Goal: Task Accomplishment & Management: Complete application form

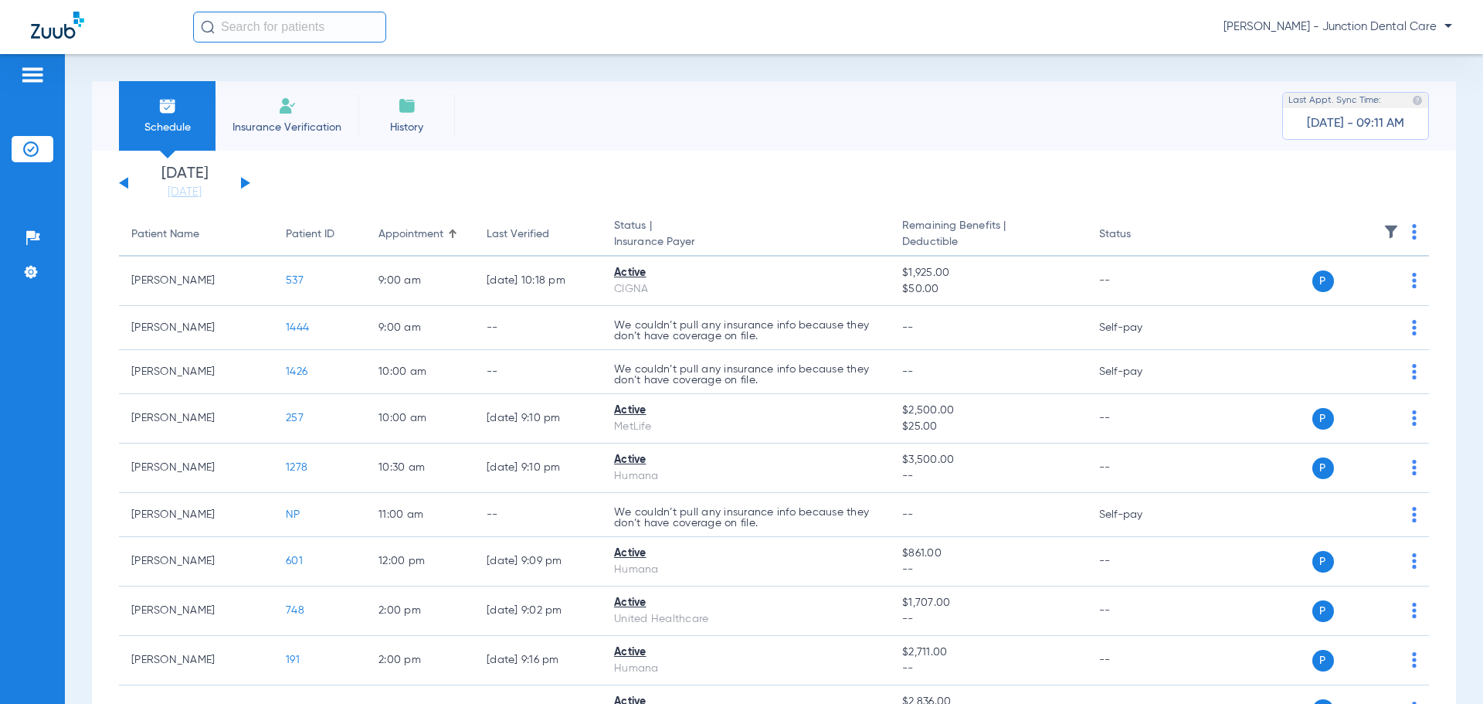
click at [287, 117] on li "Insurance Verification" at bounding box center [287, 116] width 143 height 70
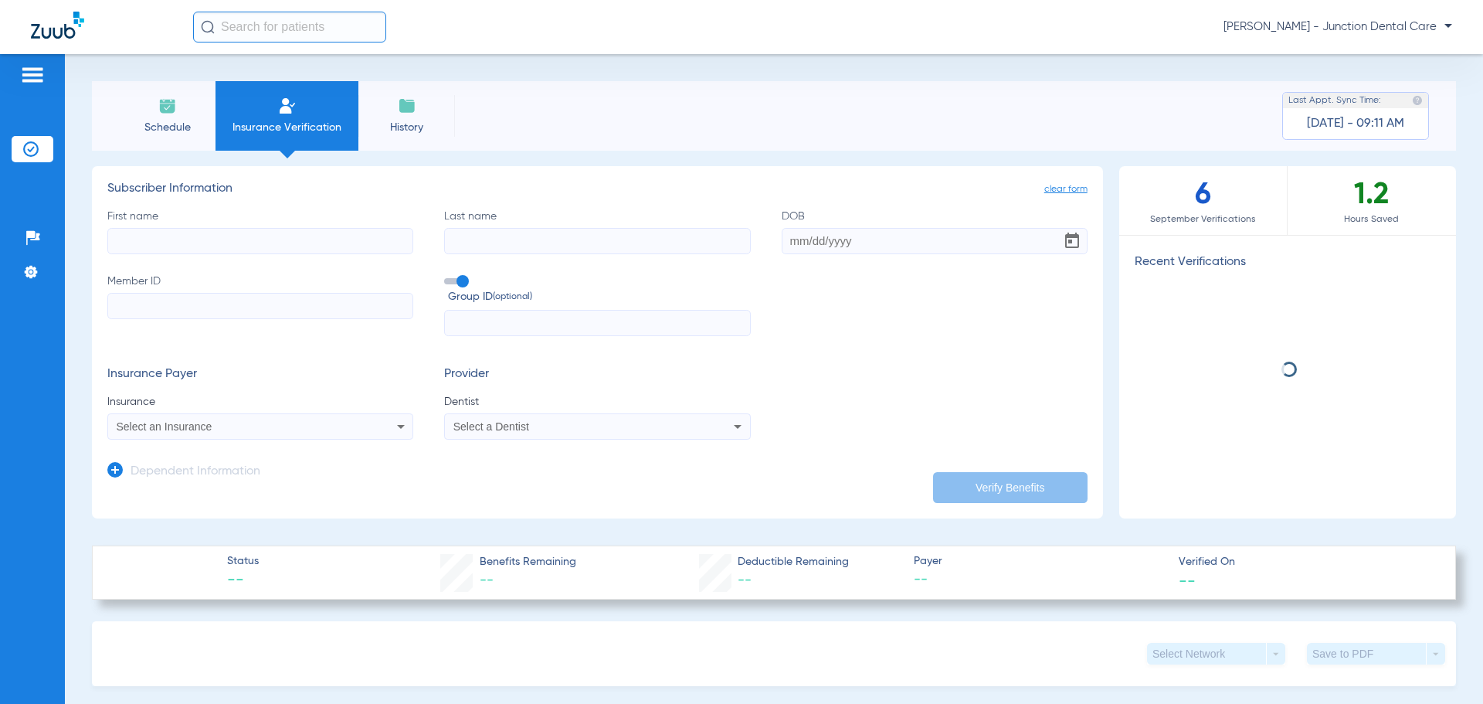
click at [237, 243] on input "First name" at bounding box center [260, 241] width 306 height 26
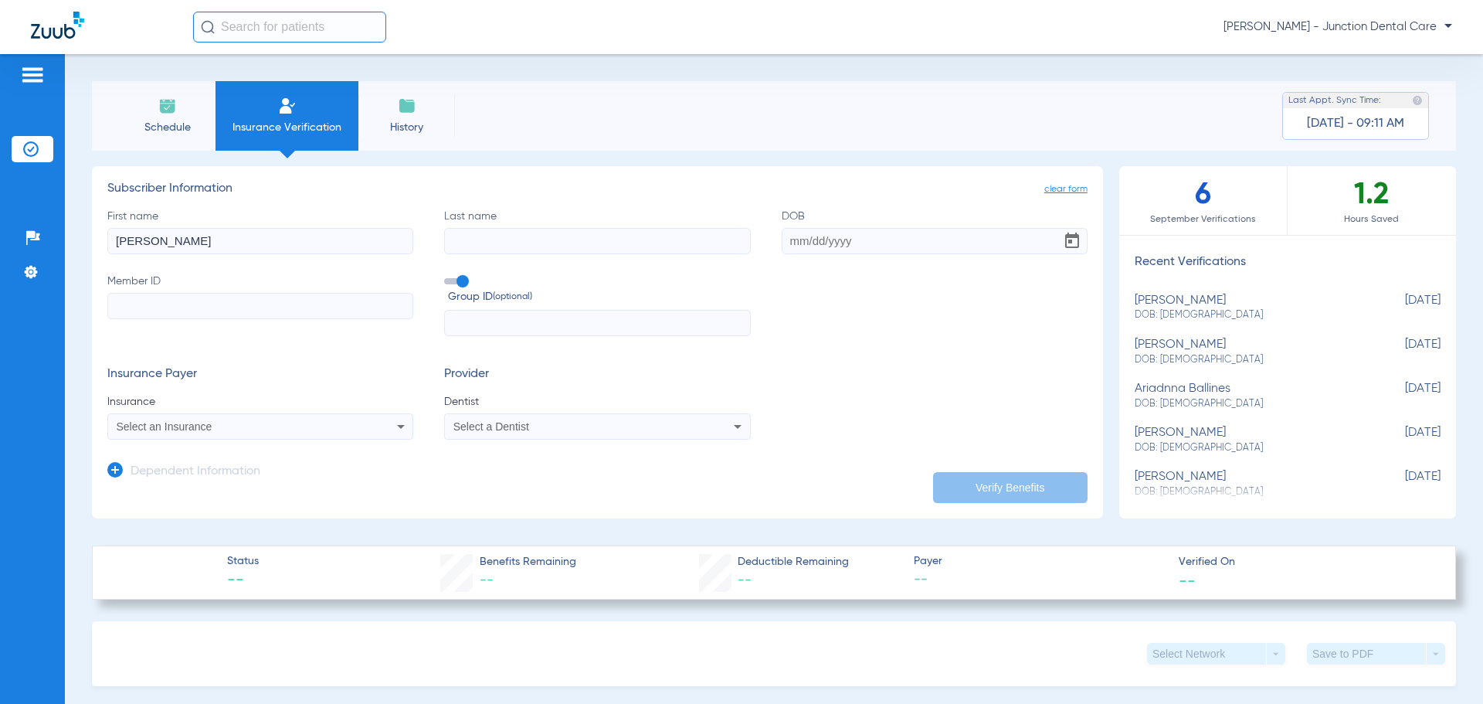
type input "[PERSON_NAME]"
click at [782, 240] on input "DOB Required" at bounding box center [935, 241] width 306 height 26
type input "[DATE]"
click at [183, 304] on input "Member ID" at bounding box center [260, 306] width 306 height 26
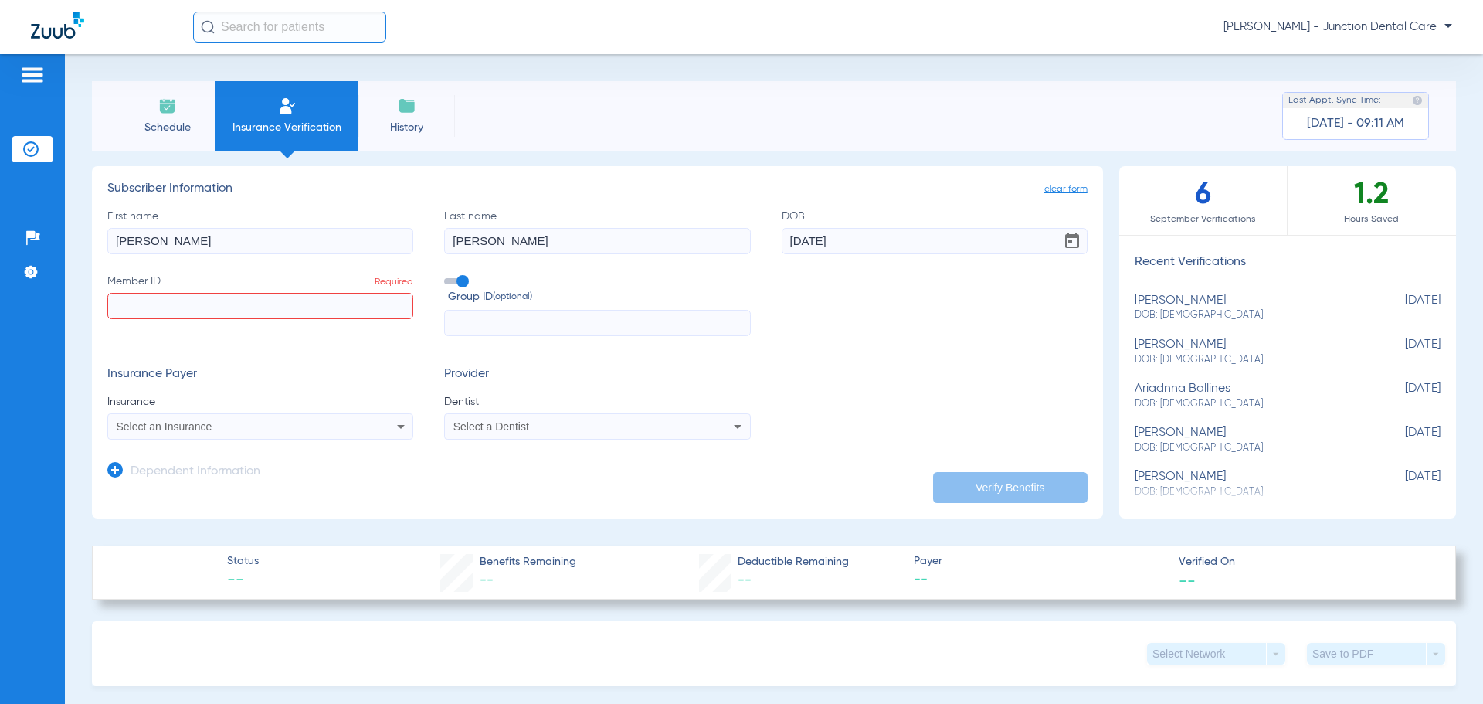
click at [120, 301] on input "Member ID Required" at bounding box center [260, 306] width 306 height 26
type input "3572858802"
click at [164, 424] on span "Select an Insurance" at bounding box center [165, 426] width 96 height 12
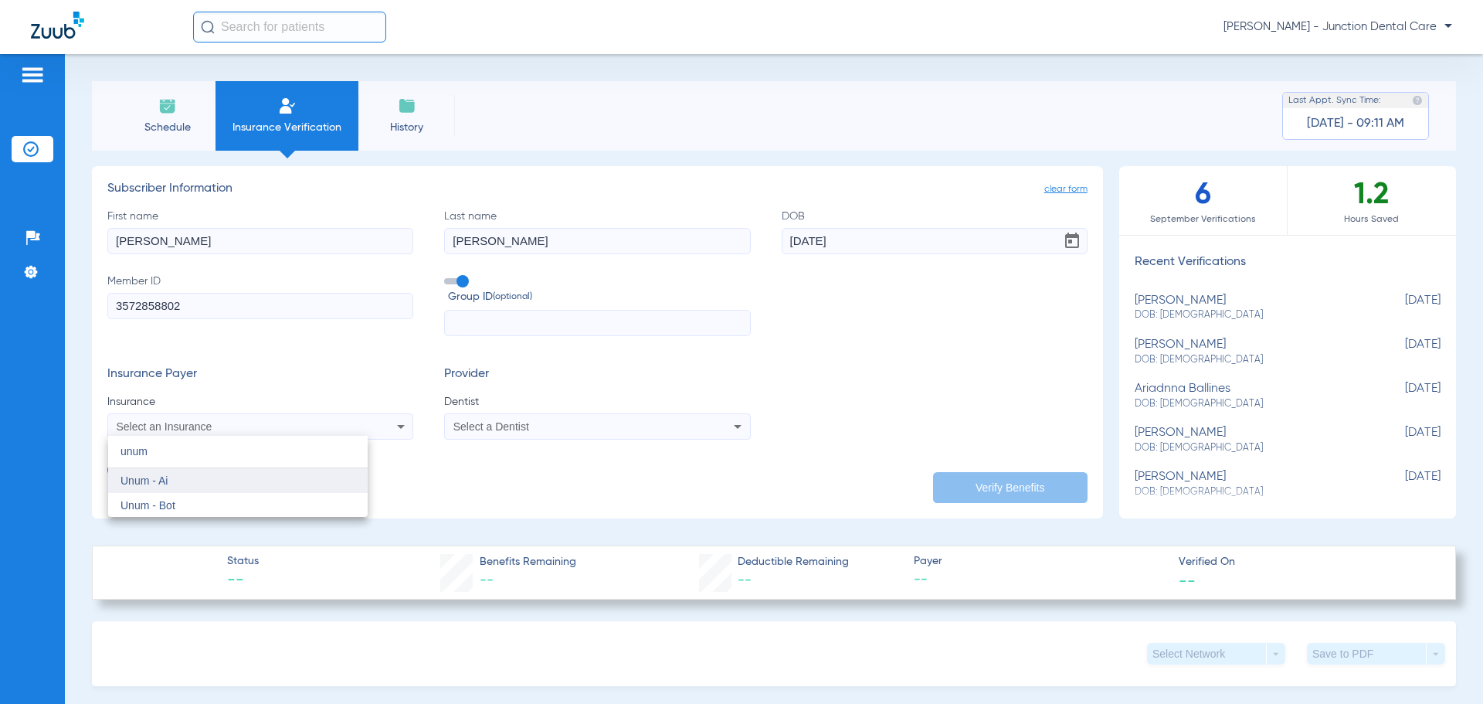
type input "unum"
click at [195, 480] on mat-option "Unum - Ai" at bounding box center [238, 480] width 260 height 25
click at [582, 423] on div "Select a Dentist" at bounding box center [568, 426] width 231 height 11
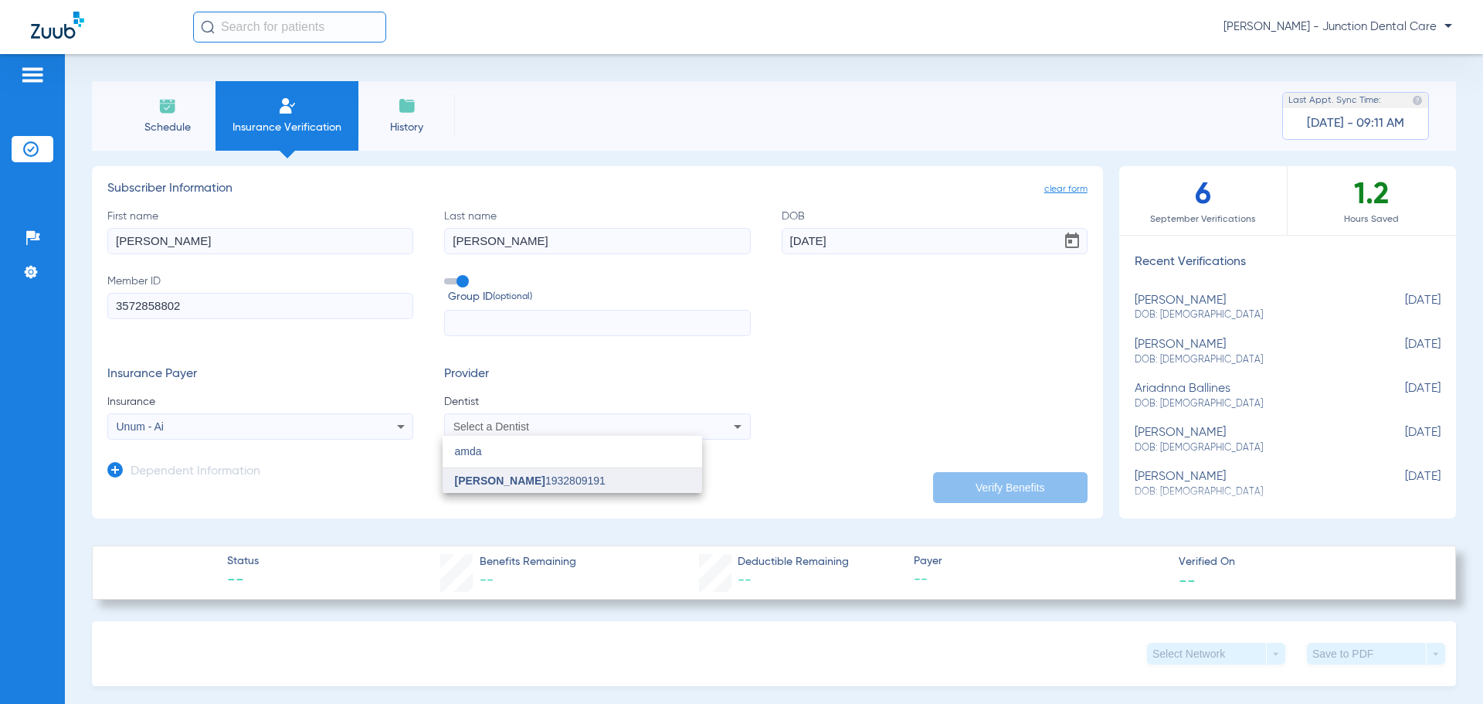
type input "amda"
drag, startPoint x: 566, startPoint y: 480, endPoint x: 596, endPoint y: 473, distance: 30.2
click at [569, 478] on span "[PERSON_NAME] 1932809191" at bounding box center [530, 480] width 151 height 11
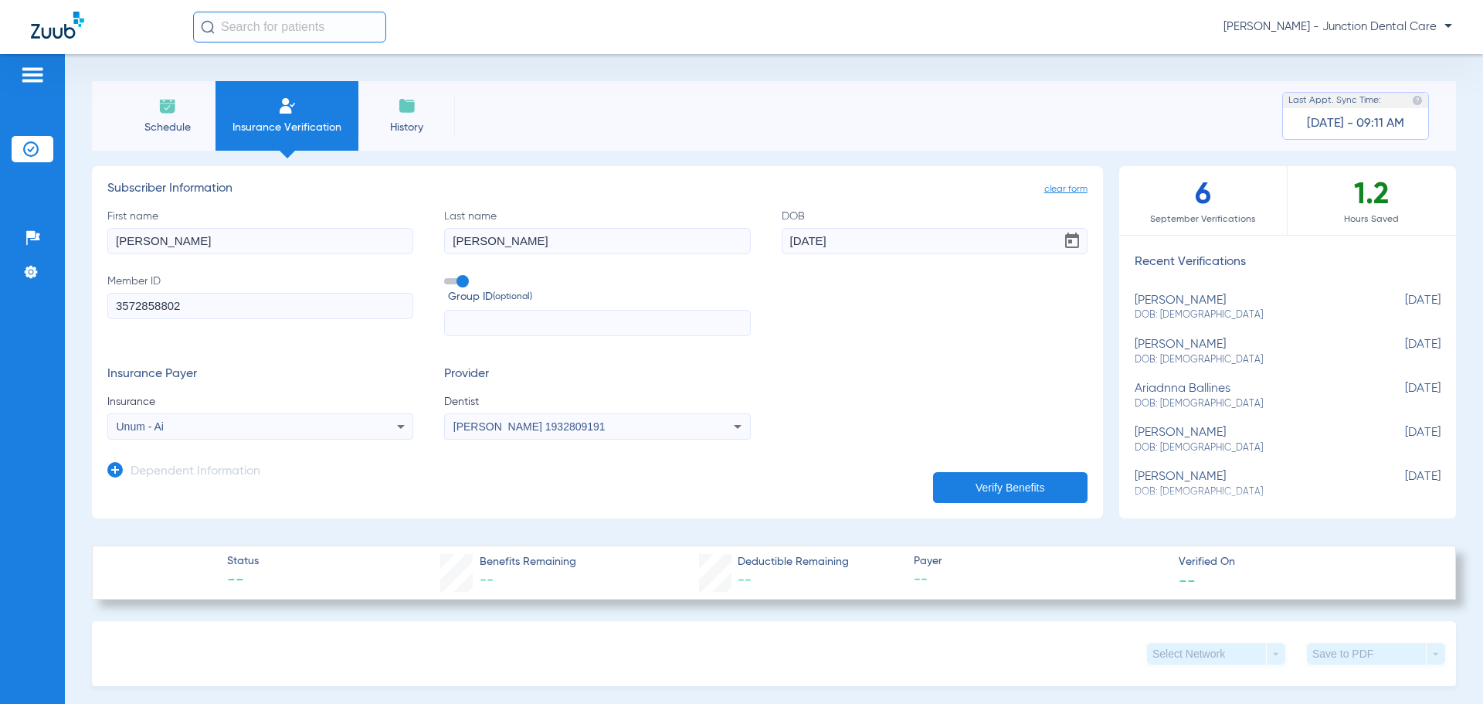
click at [980, 490] on button "Verify Benefits" at bounding box center [1010, 487] width 155 height 31
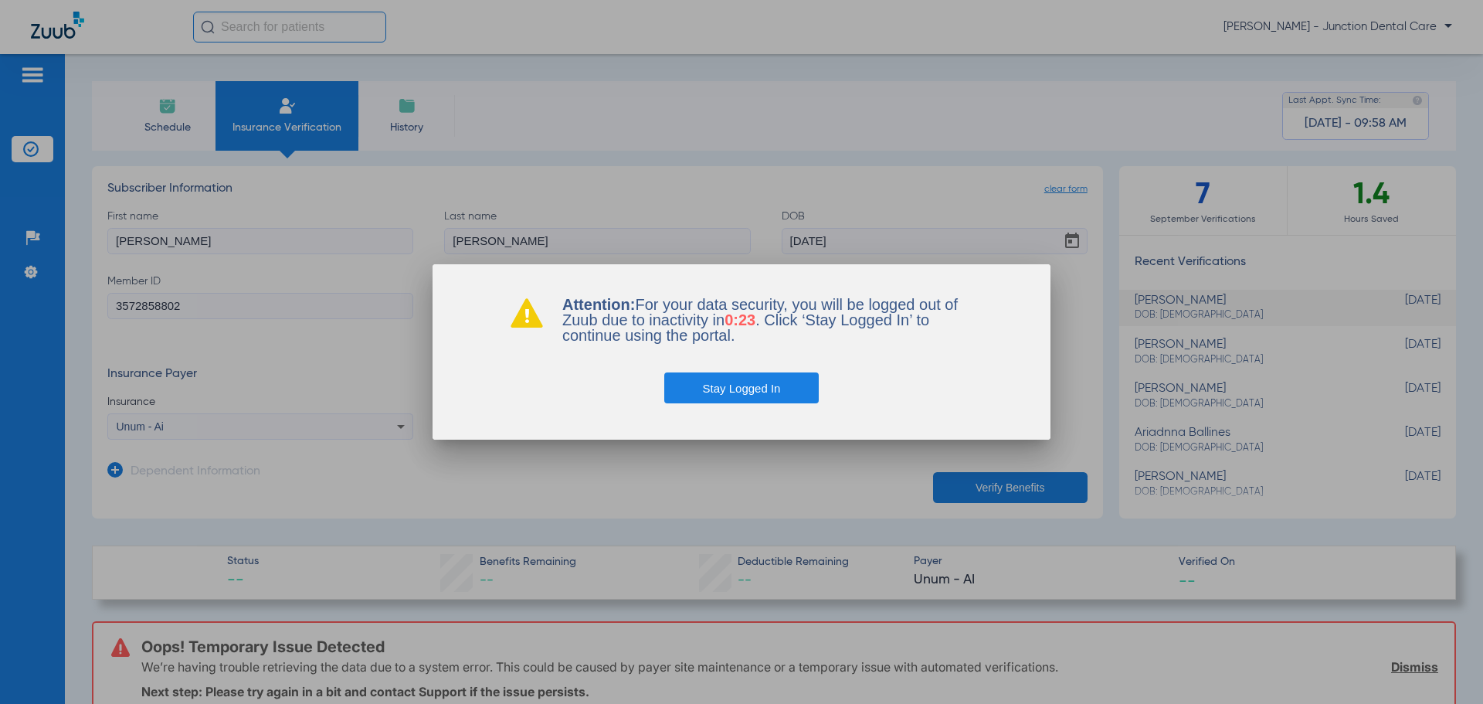
click at [772, 396] on button "Stay Logged In" at bounding box center [741, 387] width 155 height 31
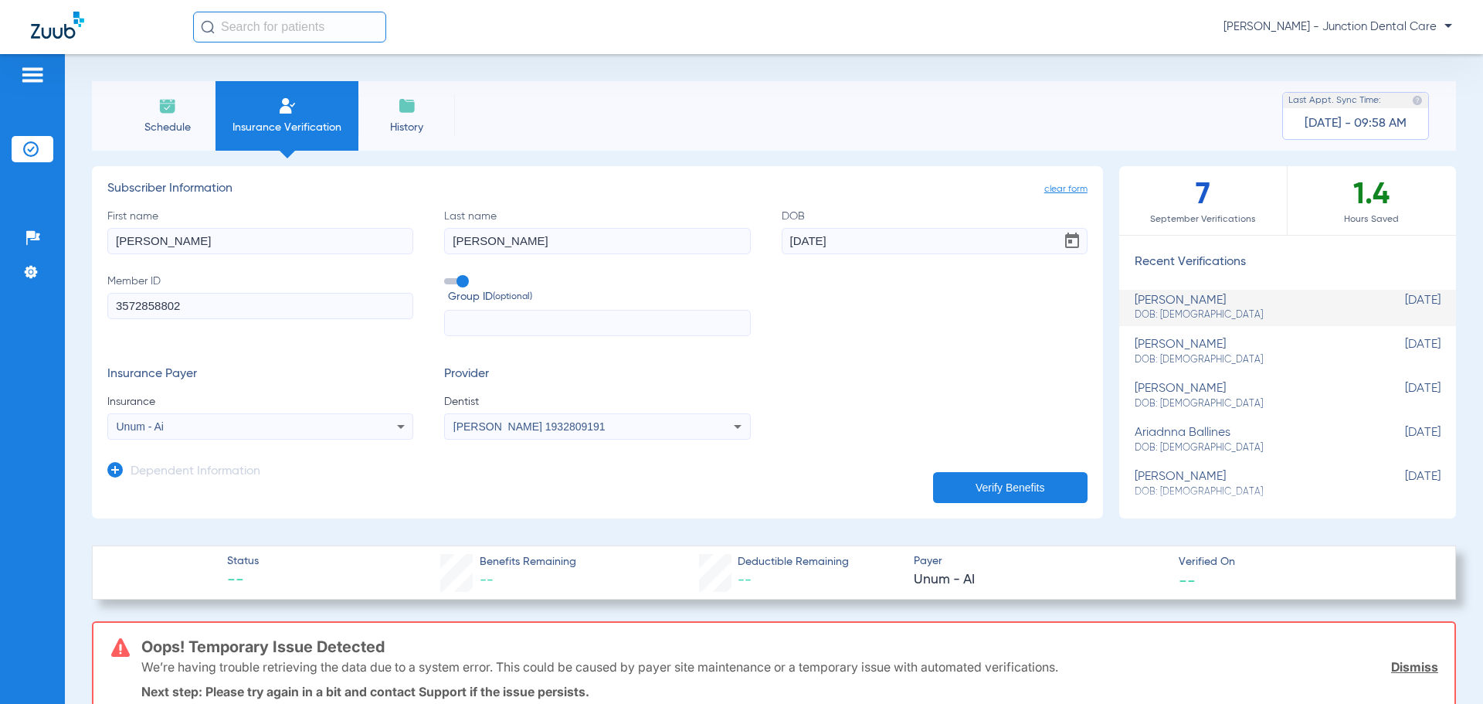
click at [171, 121] on span "Schedule" at bounding box center [167, 127] width 73 height 15
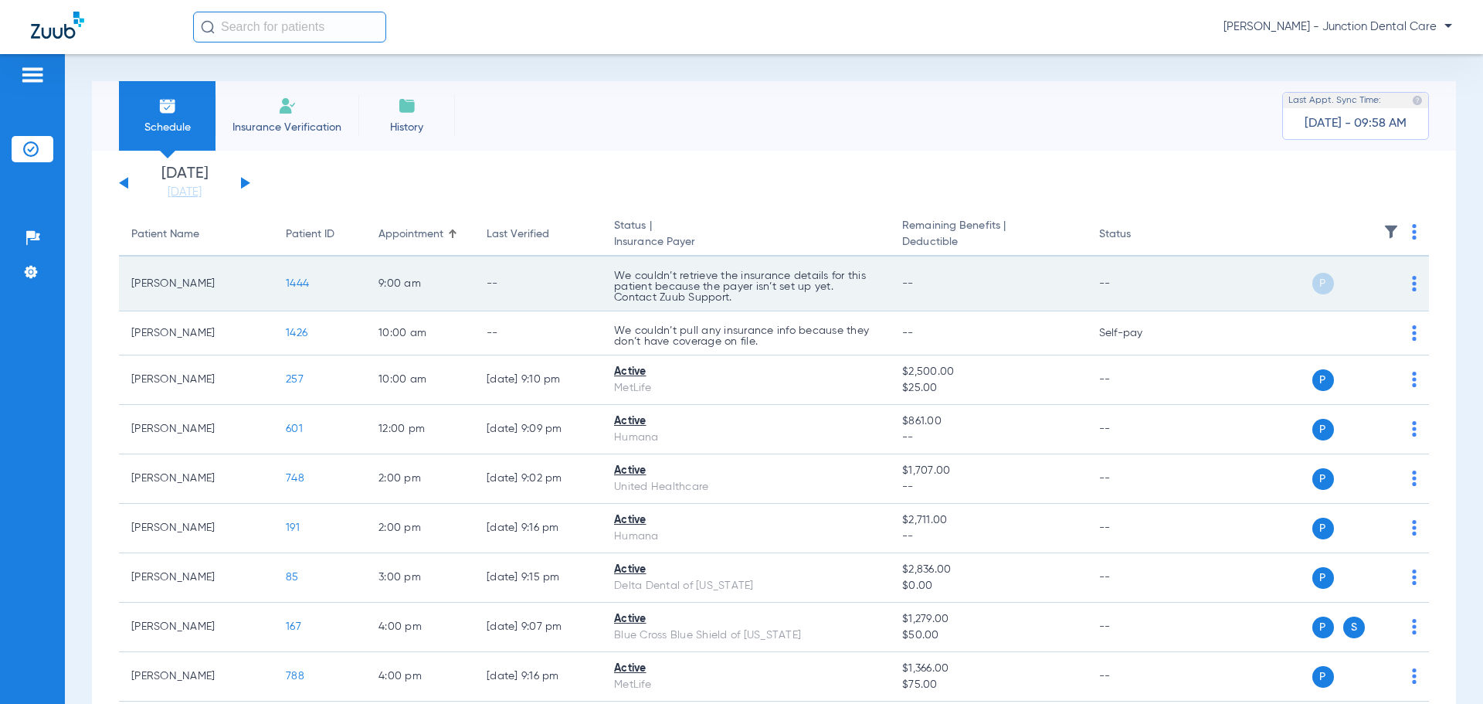
click at [1412, 280] on img at bounding box center [1414, 283] width 5 height 15
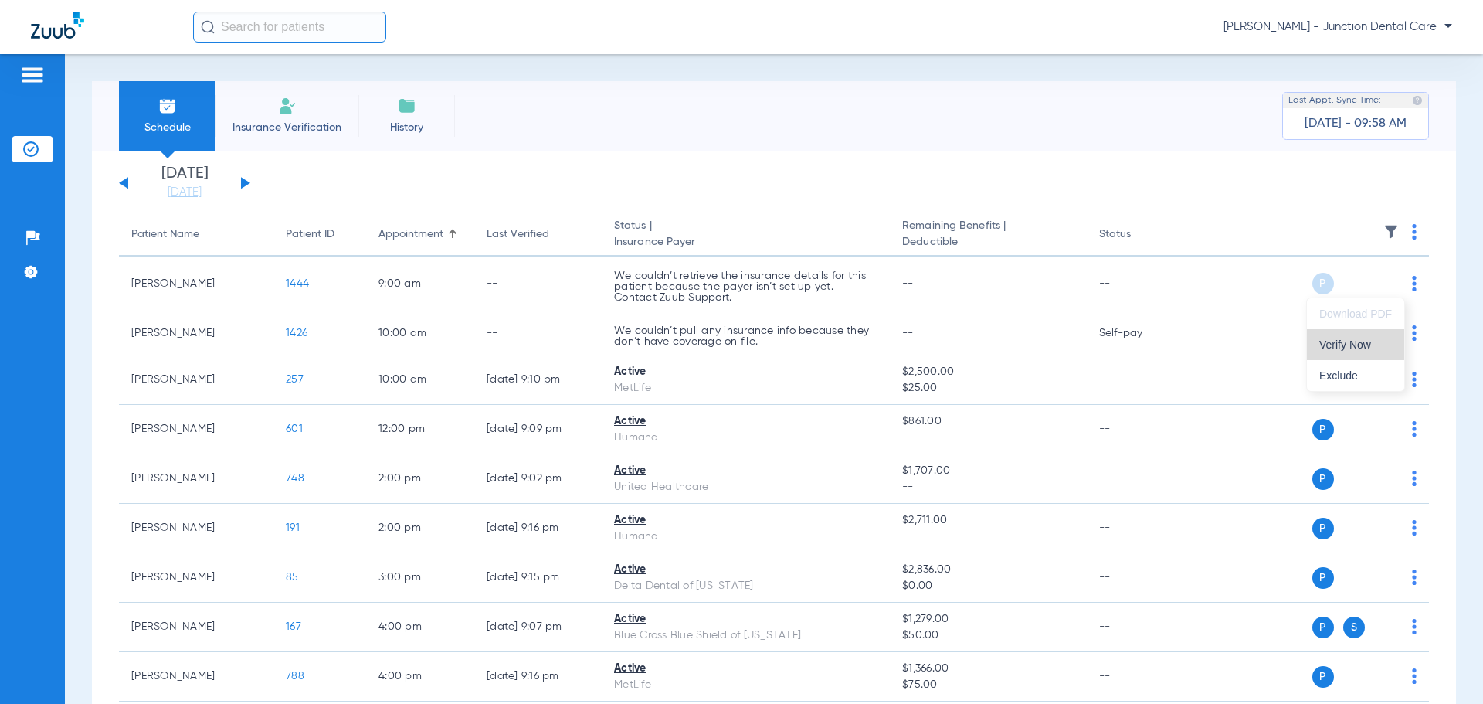
click at [1342, 351] on button "Verify Now" at bounding box center [1355, 344] width 97 height 31
